Goal: Task Accomplishment & Management: Complete application form

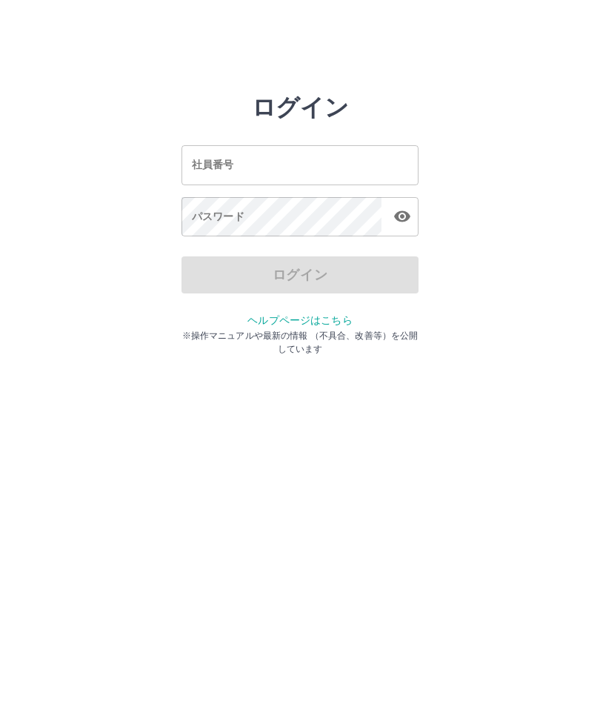
click at [199, 164] on div "社員番号 社員番号" at bounding box center [300, 164] width 237 height 39
click at [200, 169] on input "社員番号" at bounding box center [300, 164] width 237 height 39
click at [405, 217] on icon "button" at bounding box center [403, 217] width 18 height 18
type input "*******"
click at [196, 215] on div "パスワード パスワード" at bounding box center [300, 218] width 237 height 42
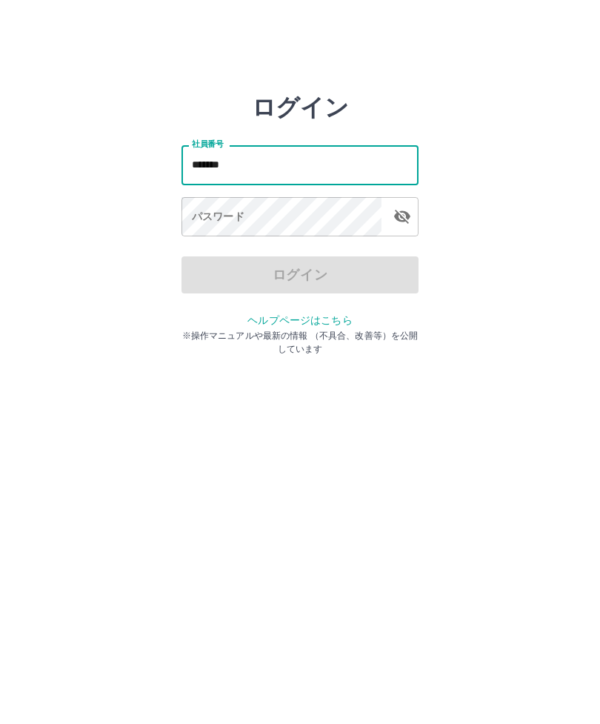
click at [199, 222] on div "パスワード パスワード" at bounding box center [300, 218] width 237 height 42
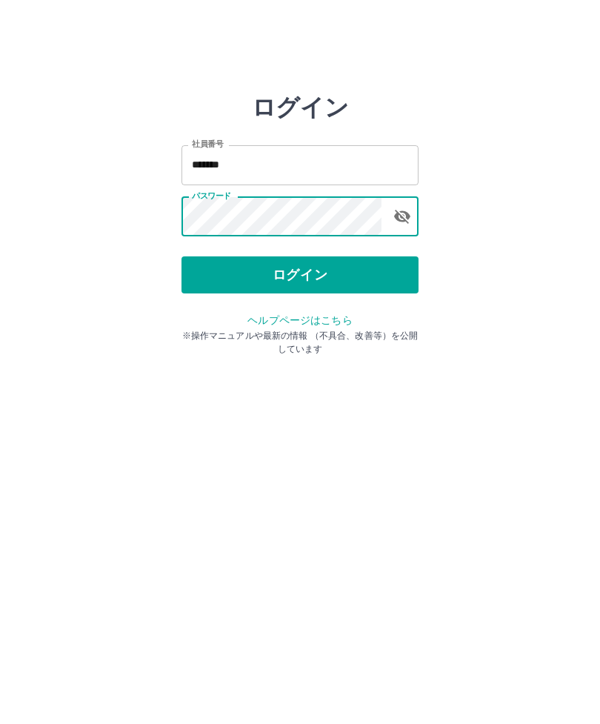
click at [322, 278] on button "ログイン" at bounding box center [300, 274] width 237 height 37
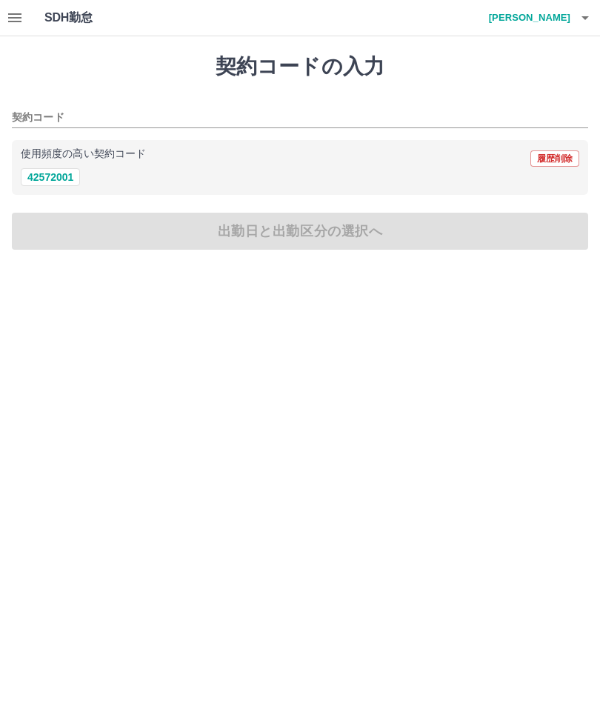
click at [319, 236] on div "契約コードの入力 契約コード 使用頻度の高い契約コード 履歴削除 42572001 出勤日と出勤区分の選択へ" at bounding box center [300, 151] width 600 height 231
click at [291, 228] on div "契約コードの入力 契約コード 使用頻度の高い契約コード 履歴削除 42572001 出勤日と出勤区分の選択へ" at bounding box center [300, 151] width 600 height 231
click at [290, 231] on div "契約コードの入力 契約コード 使用頻度の高い契約コード 履歴削除 42572001 出勤日と出勤区分の選択へ" at bounding box center [300, 151] width 600 height 231
click at [331, 239] on div "契約コードの入力 契約コード 使用頻度の高い契約コード 履歴削除 42572001 出勤日と出勤区分の選択へ" at bounding box center [300, 151] width 600 height 231
click at [292, 235] on div "契約コードの入力 契約コード 使用頻度の高い契約コード 履歴削除 42572001 出勤日と出勤区分の選択へ" at bounding box center [300, 151] width 600 height 231
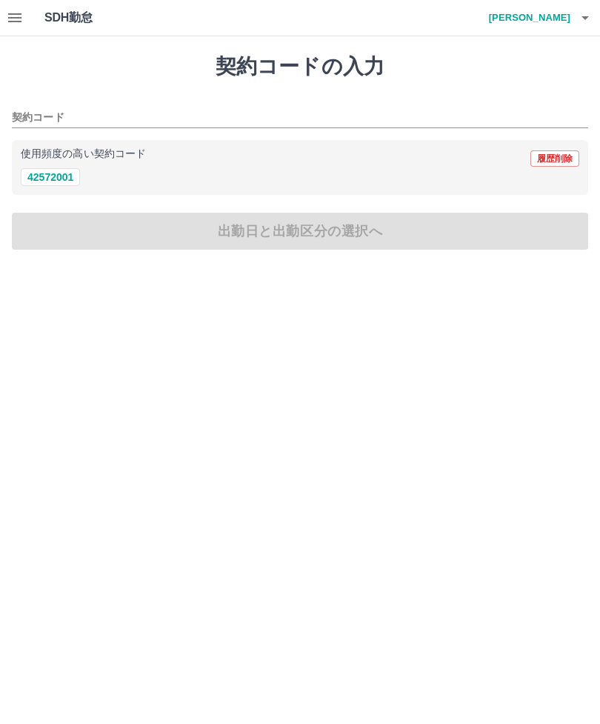
click at [295, 231] on div "契約コードの入力 契約コード 使用頻度の高い契約コード 履歴削除 42572001 出勤日と出勤区分の選択へ" at bounding box center [300, 151] width 600 height 231
click at [293, 237] on div "契約コードの入力 契約コード 使用頻度の高い契約コード 履歴削除 42572001 出勤日と出勤区分の選択へ" at bounding box center [300, 151] width 600 height 231
click at [291, 233] on div "契約コードの入力 契約コード 使用頻度の高い契約コード 履歴削除 42572001 出勤日と出勤区分の選択へ" at bounding box center [300, 151] width 600 height 231
click at [259, 239] on div "契約コードの入力 契約コード 使用頻度の高い契約コード 履歴削除 42572001 出勤日と出勤区分の選択へ" at bounding box center [300, 151] width 600 height 231
click at [256, 236] on div "契約コードの入力 契約コード 使用頻度の高い契約コード 履歴削除 42572001 出勤日と出勤区分の選択へ" at bounding box center [300, 151] width 600 height 231
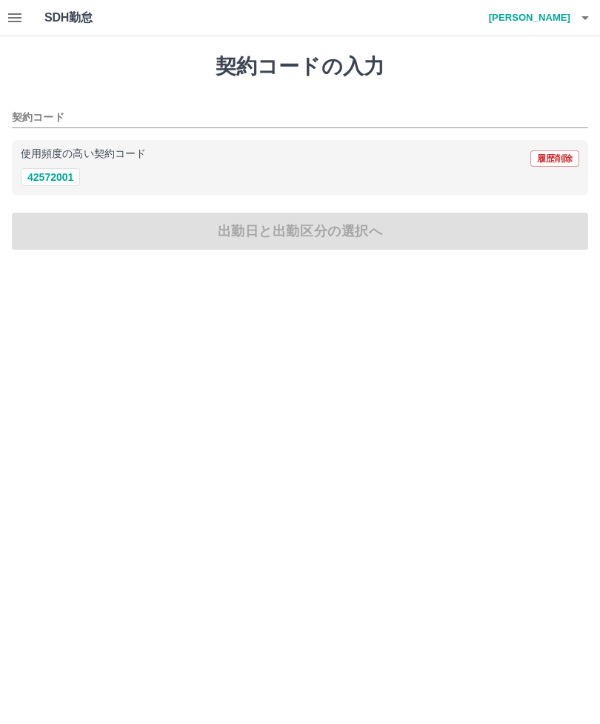
click at [451, 239] on div "契約コードの入力 契約コード 使用頻度の高い契約コード 履歴削除 42572001 出勤日と出勤区分の選択へ" at bounding box center [300, 151] width 600 height 231
click at [437, 231] on div "契約コードの入力 契約コード 使用頻度の高い契約コード 履歴削除 42572001 出勤日と出勤区分の選択へ" at bounding box center [300, 151] width 600 height 231
click at [480, 239] on div "契約コードの入力 契約コード 使用頻度の高い契約コード 履歴削除 42572001 出勤日と出勤区分の選択へ" at bounding box center [300, 151] width 600 height 231
click at [165, 231] on div "契約コードの入力 契約コード 使用頻度の高い契約コード 履歴削除 42572001 出勤日と出勤区分の選択へ" at bounding box center [300, 151] width 600 height 231
click at [153, 239] on div "契約コードの入力 契約コード 使用頻度の高い契約コード 履歴削除 42572001 出勤日と出勤区分の選択へ" at bounding box center [300, 151] width 600 height 231
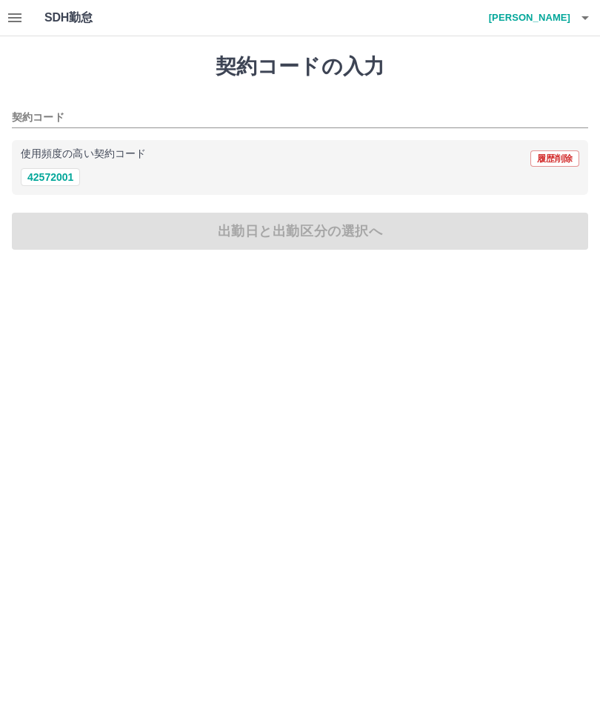
click at [176, 230] on div "契約コードの入力 契約コード 使用頻度の高い契約コード 履歴削除 42572001 出勤日と出勤区分の選択へ" at bounding box center [300, 151] width 600 height 231
click at [153, 242] on div "契約コードの入力 契約コード 使用頻度の高い契約コード 履歴削除 42572001 出勤日と出勤区分の選択へ" at bounding box center [300, 151] width 600 height 231
click at [171, 241] on div "契約コードの入力 契約コード 使用頻度の高い契約コード 履歴削除 42572001 出勤日と出勤区分の選択へ" at bounding box center [300, 151] width 600 height 231
click at [171, 240] on div "契約コードの入力 契約コード 使用頻度の高い契約コード 履歴削除 42572001 出勤日と出勤区分の選択へ" at bounding box center [300, 151] width 600 height 231
click at [178, 236] on div "契約コードの入力 契約コード 使用頻度の高い契約コード 履歴削除 42572001 出勤日と出勤区分の選択へ" at bounding box center [300, 151] width 600 height 231
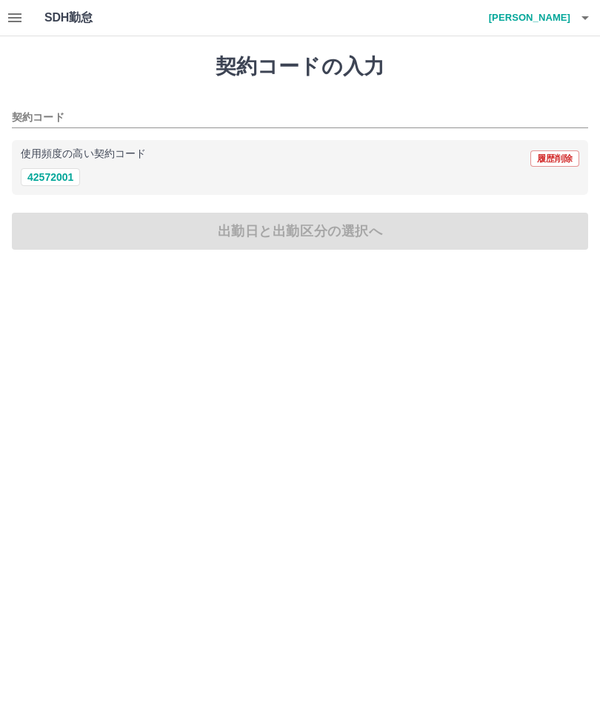
click at [178, 236] on div "契約コードの入力 契約コード 使用頻度の高い契約コード 履歴削除 42572001 出勤日と出勤区分の選択へ" at bounding box center [300, 151] width 600 height 231
click at [191, 245] on div "契約コードの入力 契約コード 使用頻度の高い契約コード 履歴削除 42572001 出勤日と出勤区分の選択へ" at bounding box center [300, 151] width 600 height 231
click at [179, 110] on input "契約コード" at bounding box center [289, 118] width 554 height 19
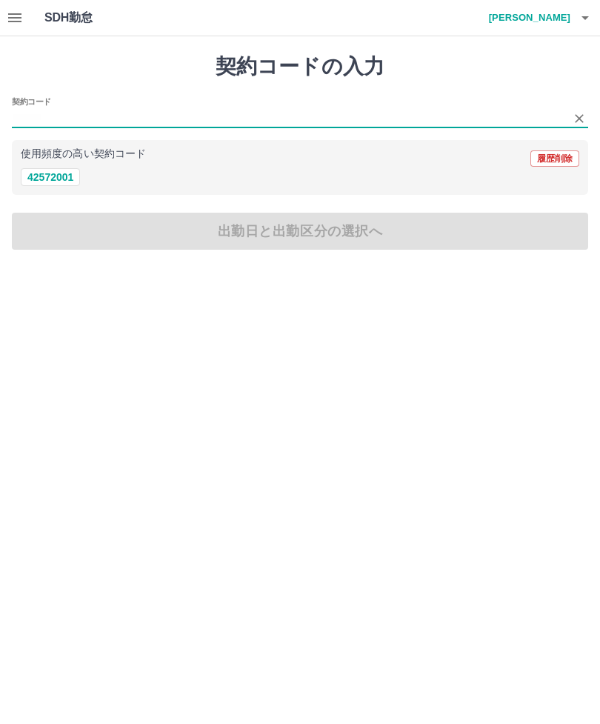
click at [220, 232] on div "契約コードの入力 契約コード 使用頻度の高い契約コード 履歴削除 42572001 出勤日と出勤区分の選択へ" at bounding box center [300, 151] width 600 height 231
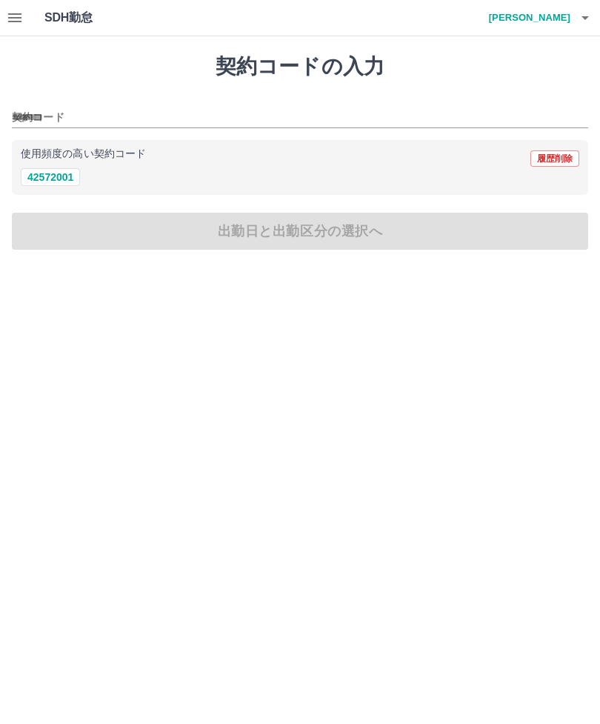
click at [236, 238] on div "契約コードの入力 契約コード 使用頻度の高い契約コード 履歴削除 42572001 出勤日と出勤区分の選択へ" at bounding box center [300, 151] width 600 height 231
click at [158, 177] on div "42572001" at bounding box center [300, 177] width 559 height 19
click at [192, 170] on div "42572001" at bounding box center [300, 177] width 559 height 19
click at [183, 168] on div "42572001" at bounding box center [300, 177] width 559 height 19
click at [80, 170] on button "42572001" at bounding box center [50, 177] width 59 height 18
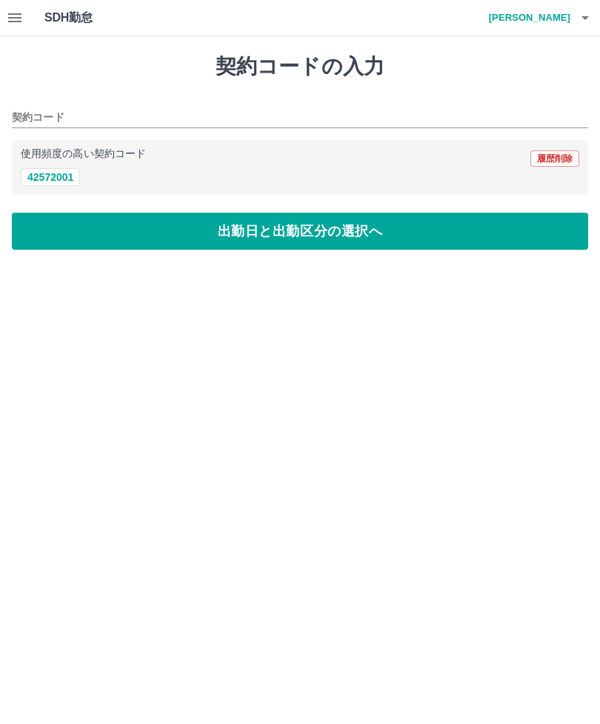
type input "********"
click at [300, 233] on button "出勤日と出勤区分の選択へ" at bounding box center [300, 231] width 577 height 37
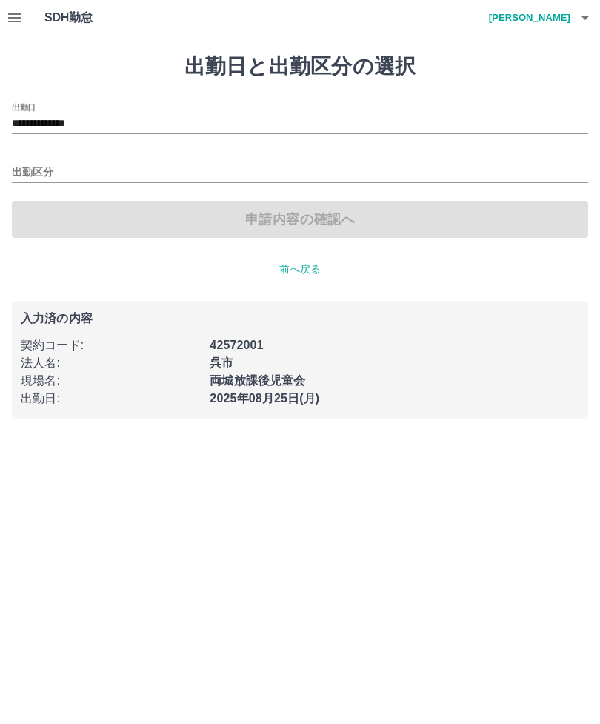
click at [297, 220] on div "申請内容の確認へ" at bounding box center [300, 219] width 577 height 37
click at [282, 219] on div "申請内容の確認へ" at bounding box center [300, 219] width 577 height 37
click at [222, 214] on div "申請内容の確認へ" at bounding box center [300, 219] width 577 height 37
click at [243, 219] on div "申請内容の確認へ" at bounding box center [300, 219] width 577 height 37
click at [259, 228] on div "申請内容の確認へ" at bounding box center [300, 219] width 577 height 37
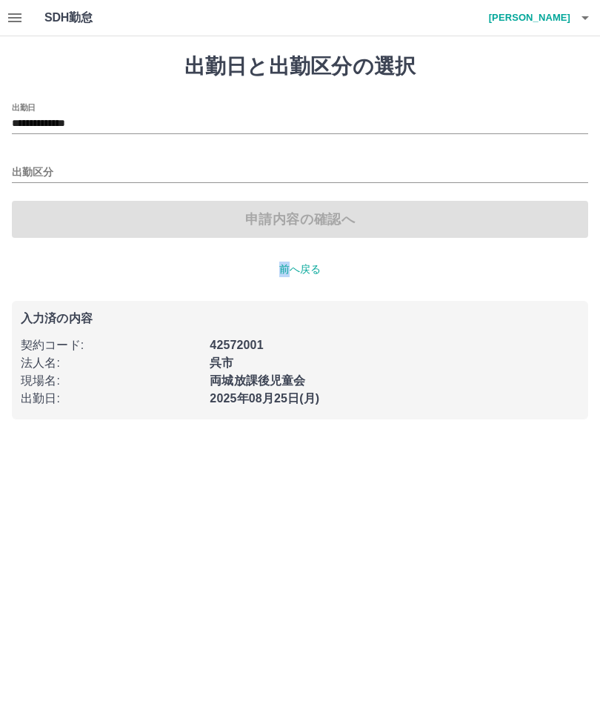
click at [252, 215] on div "申請内容の確認へ" at bounding box center [300, 219] width 577 height 37
click at [63, 168] on input "出勤区分" at bounding box center [300, 173] width 577 height 19
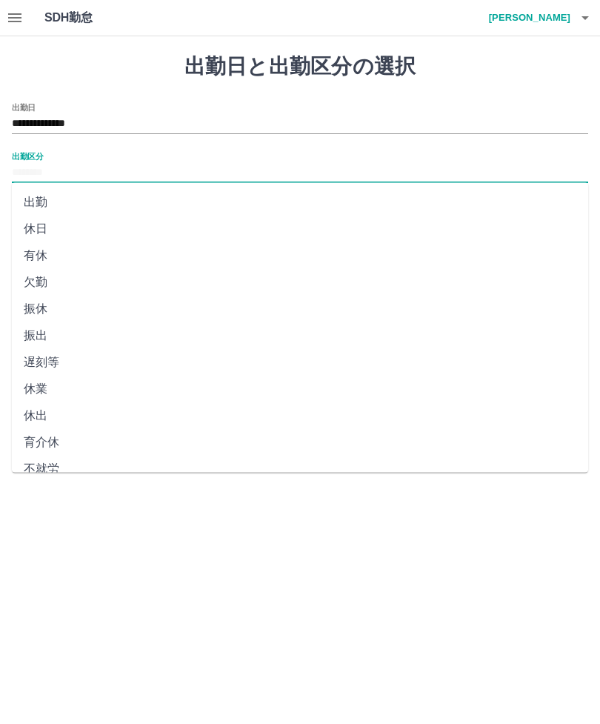
click at [64, 200] on li "出勤" at bounding box center [300, 202] width 577 height 27
type input "**"
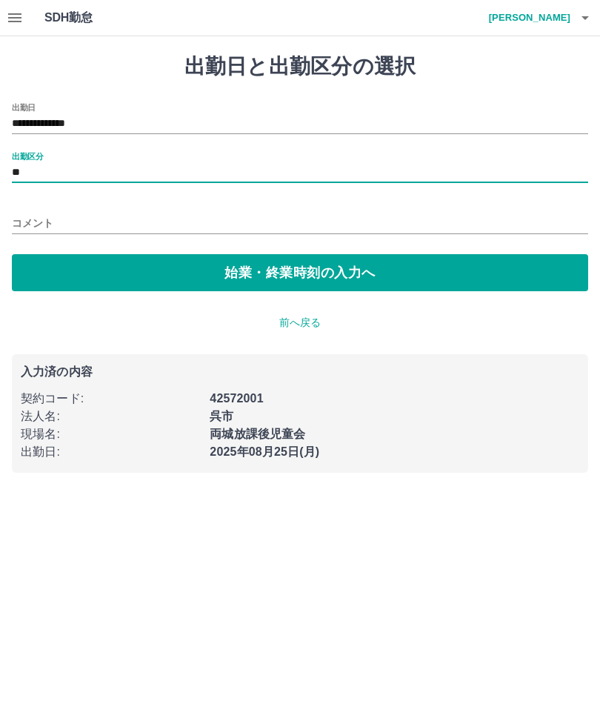
click at [56, 165] on input "**" at bounding box center [300, 173] width 577 height 19
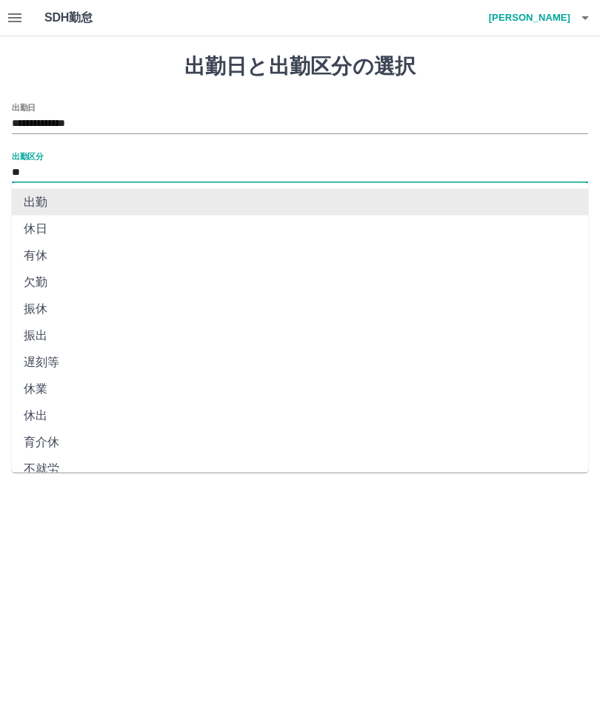
click at [144, 207] on li "出勤" at bounding box center [300, 202] width 577 height 27
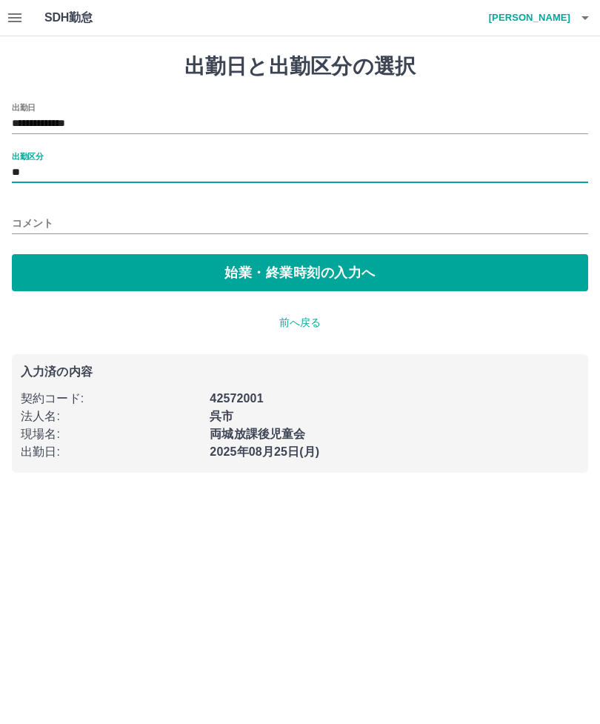
click at [68, 164] on input "**" at bounding box center [300, 173] width 577 height 19
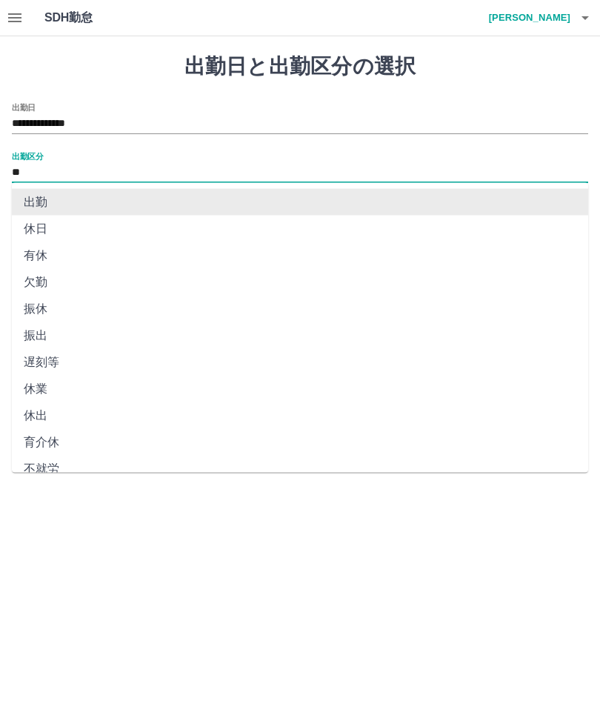
click at [170, 209] on li "出勤" at bounding box center [300, 202] width 577 height 27
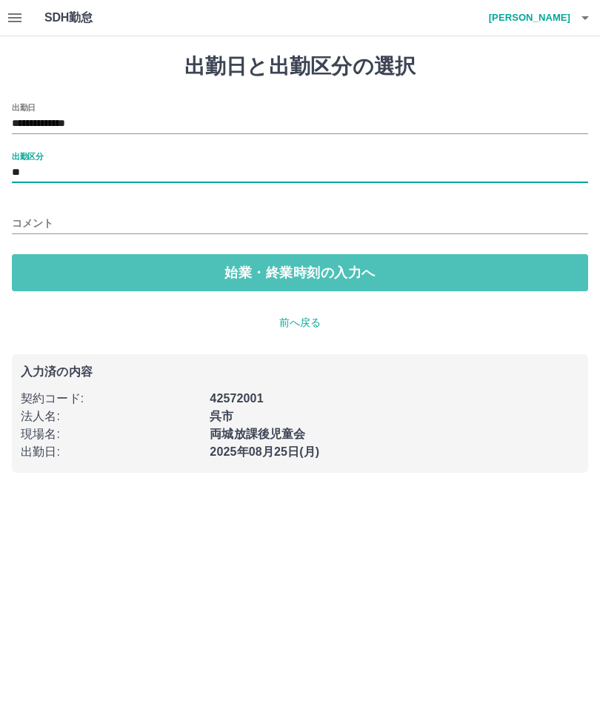
click at [306, 274] on button "始業・終業時刻の入力へ" at bounding box center [300, 272] width 577 height 37
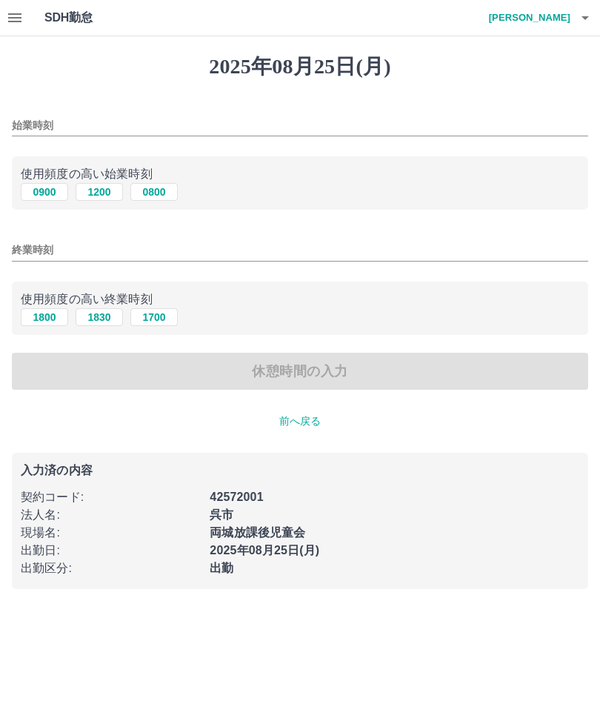
click at [70, 116] on input "始業時刻" at bounding box center [300, 125] width 577 height 21
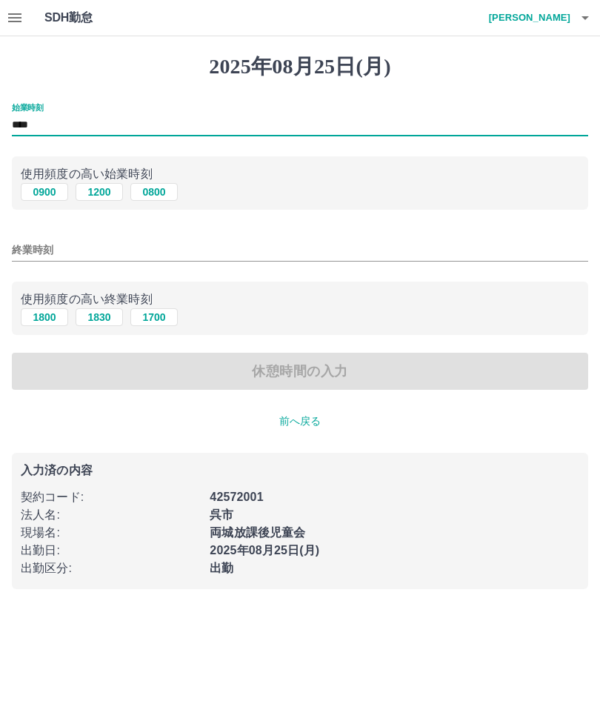
type input "****"
click at [59, 241] on input "終業時刻" at bounding box center [300, 249] width 577 height 21
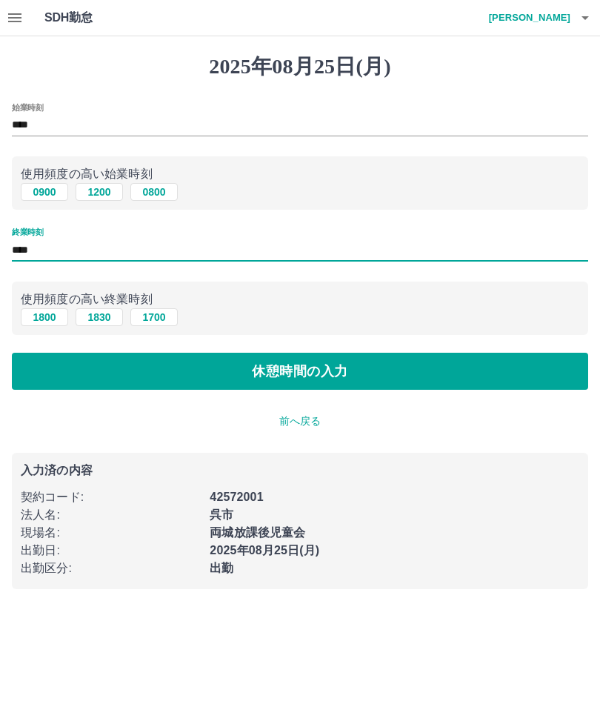
type input "****"
click at [321, 379] on button "休憩時間の入力" at bounding box center [300, 371] width 577 height 37
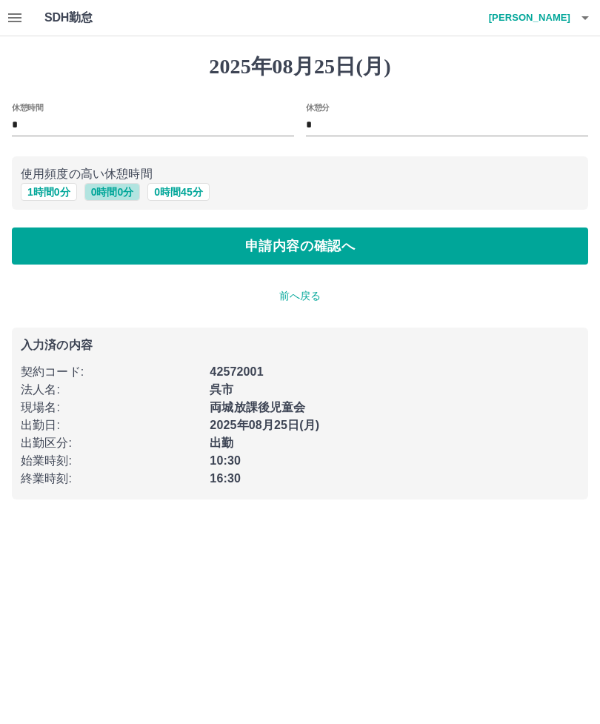
click at [118, 191] on button "0 時間 0 分" at bounding box center [113, 192] width 56 height 18
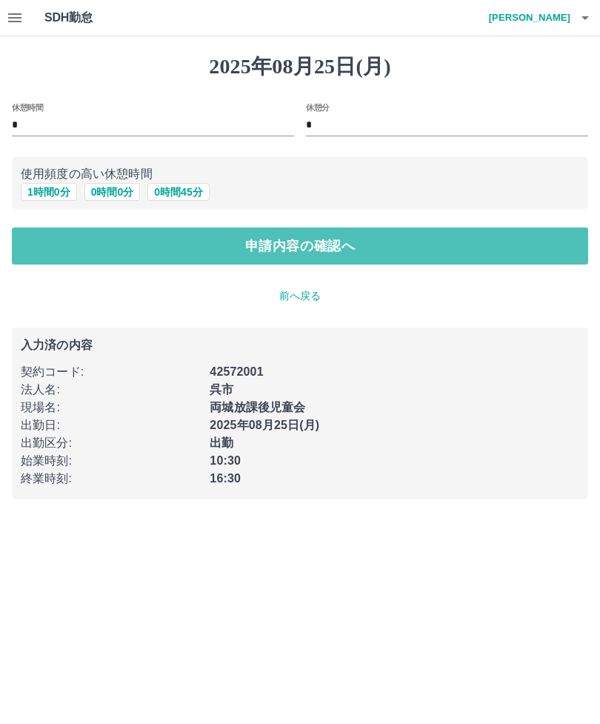
click at [259, 255] on button "申請内容の確認へ" at bounding box center [300, 246] width 577 height 37
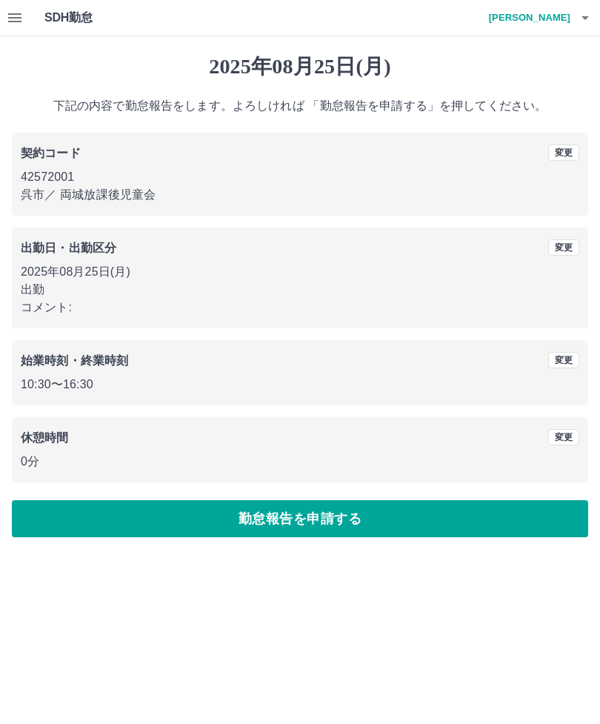
click at [304, 522] on button "勤怠報告を申請する" at bounding box center [300, 518] width 577 height 37
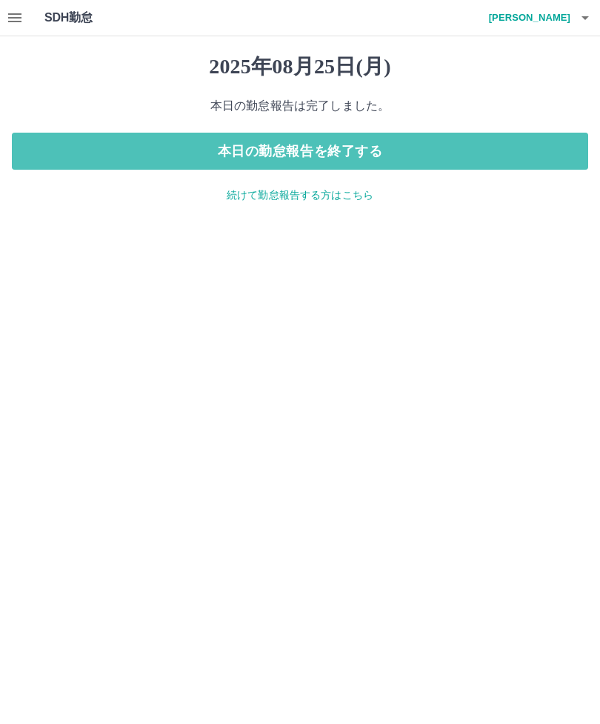
click at [331, 147] on button "本日の勤怠報告を終了する" at bounding box center [300, 151] width 577 height 37
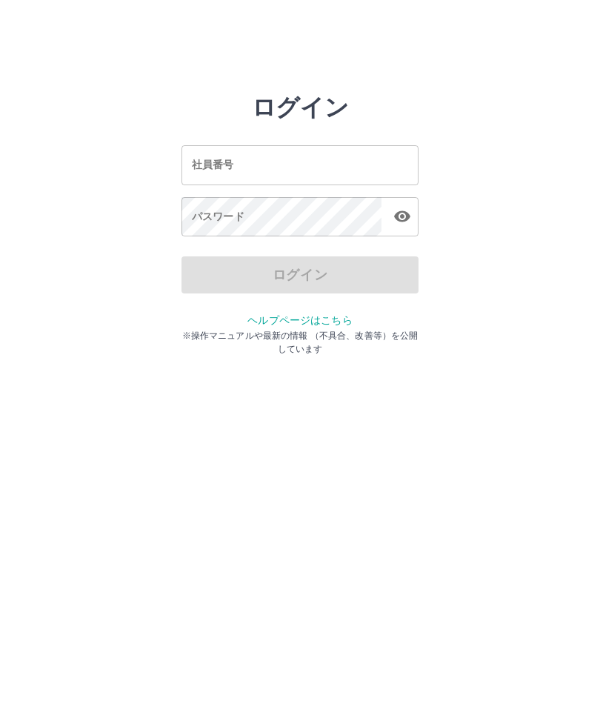
click at [600, 331] on html "ログイン 社員番号 社員番号 パスワード パスワード ログイン ヘルプページはこちら ※操作マニュアルや最新の情報 （不具合、改善等）を公開しています" at bounding box center [300, 165] width 600 height 331
click at [332, 174] on input "社員番号" at bounding box center [300, 164] width 237 height 39
type input "*******"
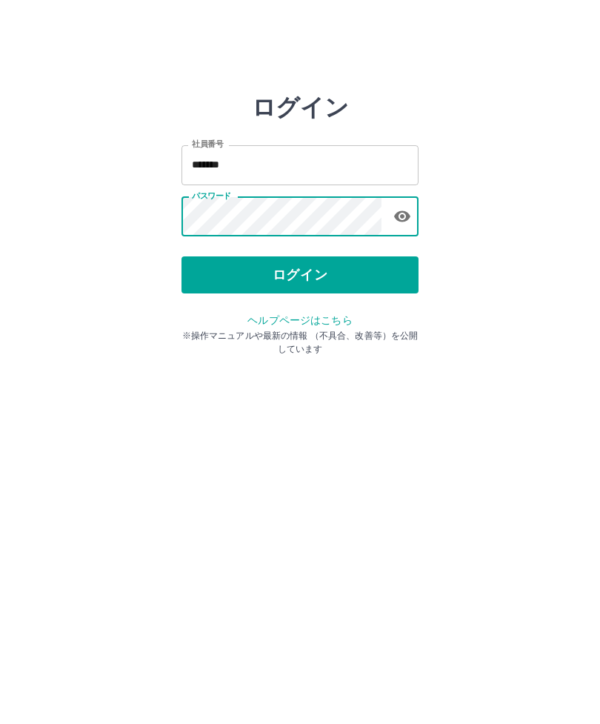
click at [370, 272] on button "ログイン" at bounding box center [300, 274] width 237 height 37
